Goal: Use online tool/utility: Utilize a website feature to perform a specific function

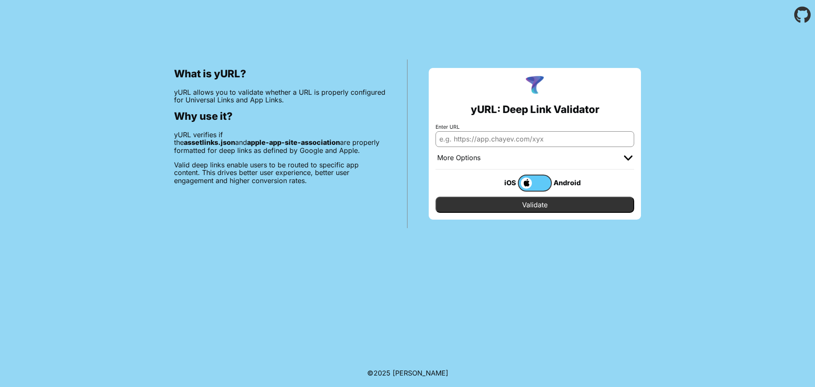
click at [558, 146] on input "Enter URL" at bounding box center [535, 138] width 199 height 15
paste input "[DOMAIN_NAME]"
type input "[DOMAIN_NAME]"
click at [546, 204] on input "Validate" at bounding box center [535, 205] width 199 height 16
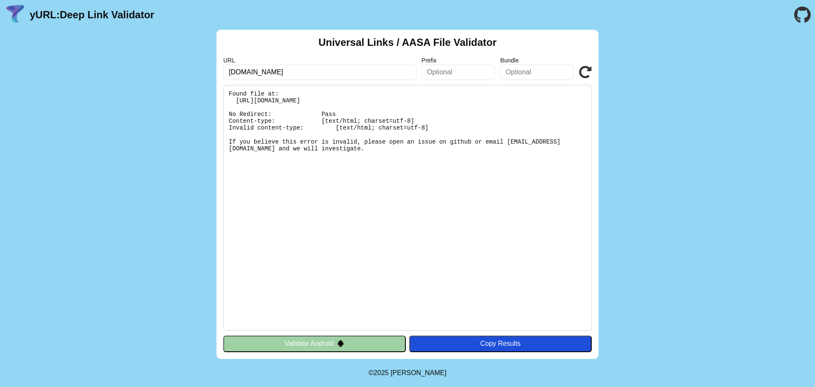
click at [353, 74] on input "[DOMAIN_NAME]" at bounding box center [319, 72] width 193 height 15
click at [352, 72] on input "text" at bounding box center [319, 72] width 193 height 15
type input "[DOMAIN_NAME]"
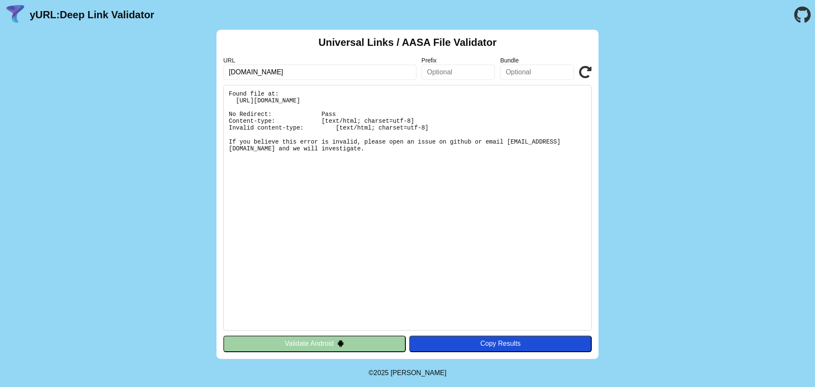
click at [587, 67] on icon at bounding box center [585, 72] width 13 height 13
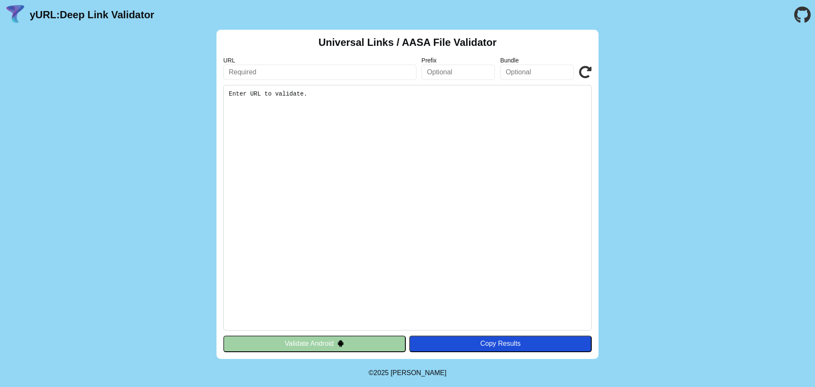
click at [361, 76] on input "text" at bounding box center [319, 72] width 193 height 15
click at [327, 75] on input "play.dreambox.com" at bounding box center [319, 72] width 193 height 15
type input "p"
click at [301, 77] on input "text" at bounding box center [319, 72] width 193 height 15
type input "np1.nearpod.com"
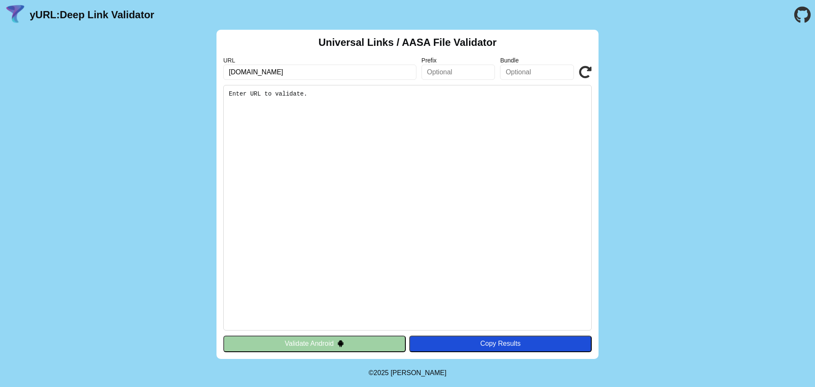
click at [580, 70] on icon at bounding box center [585, 72] width 13 height 13
